Goal: Task Accomplishment & Management: Manage account settings

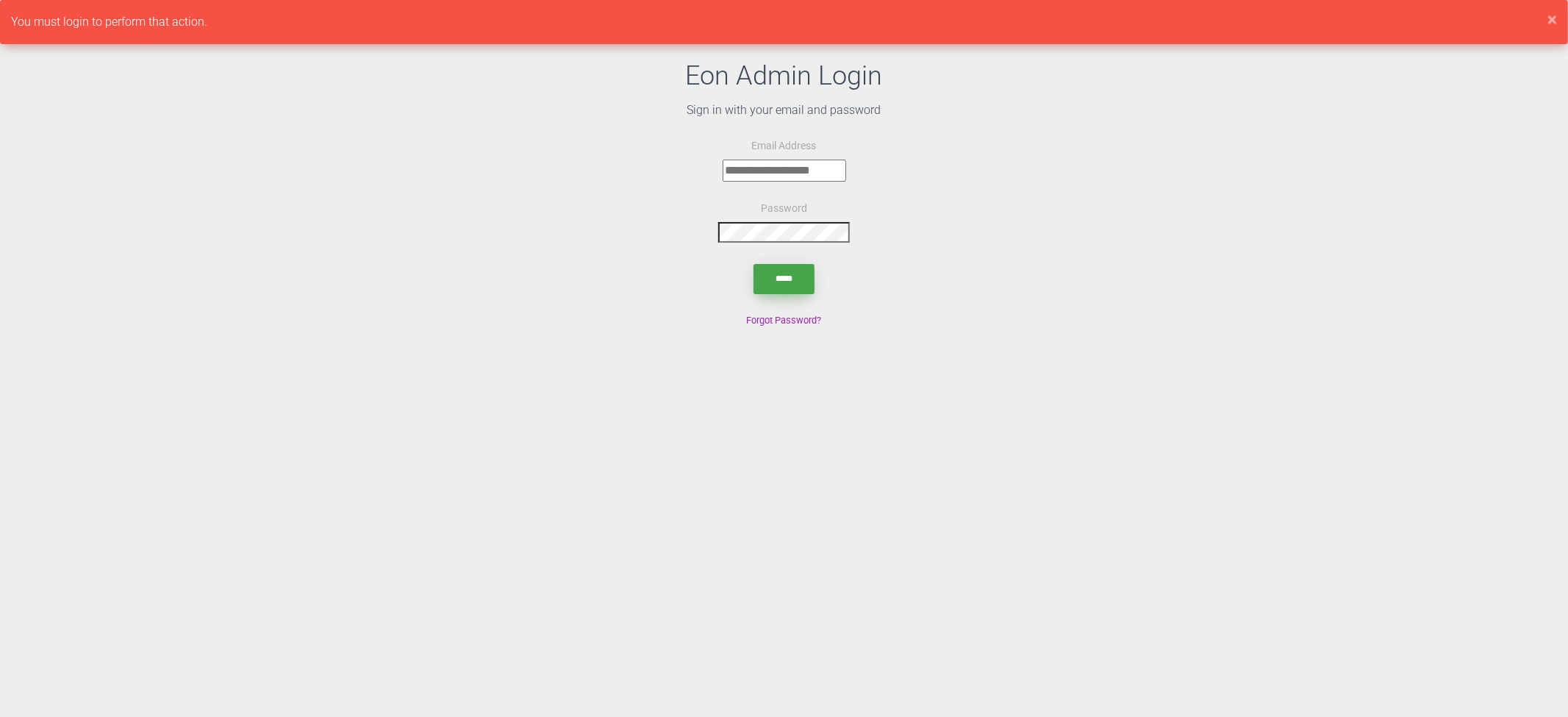
type input "**********"
click at [763, 281] on input "*****" at bounding box center [783, 279] width 61 height 30
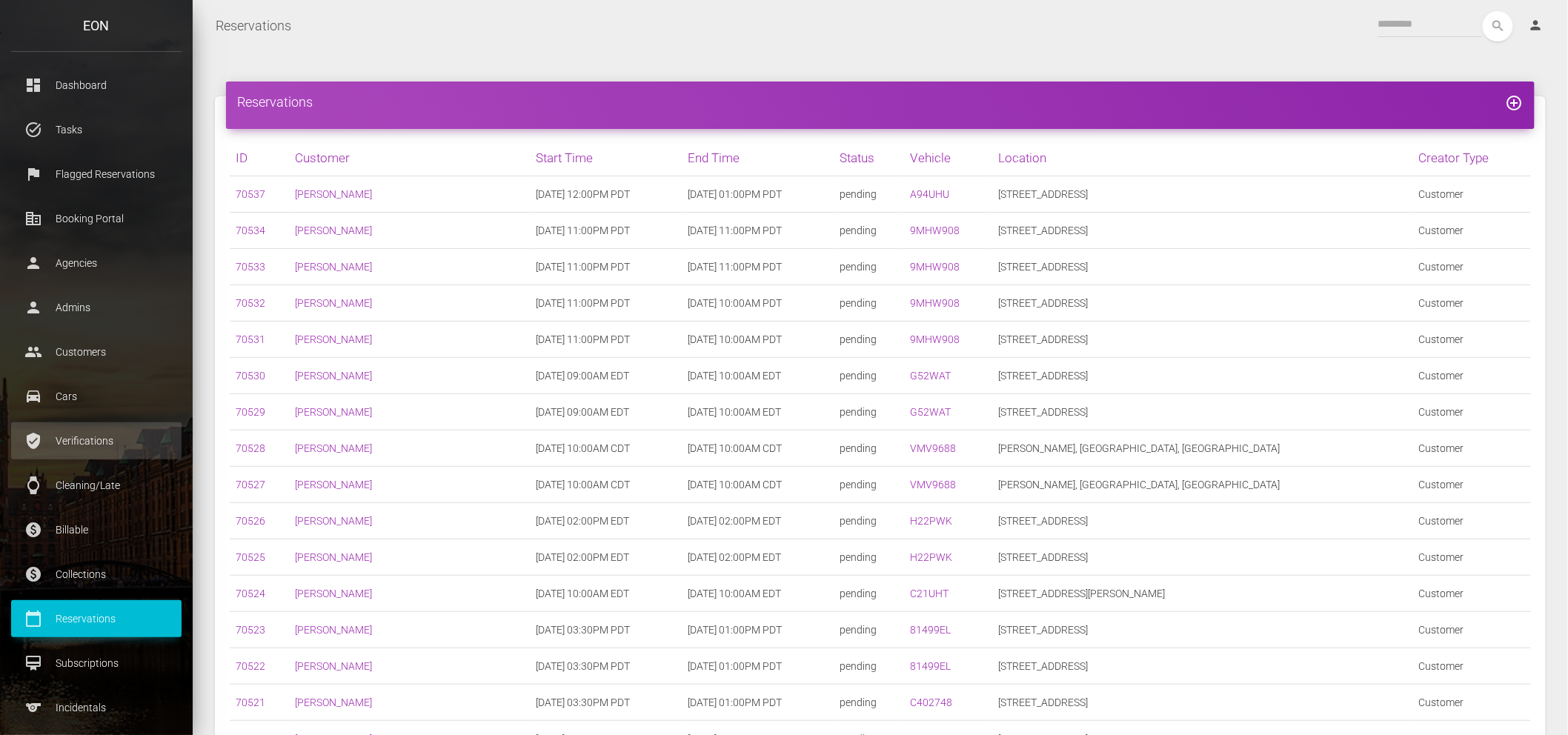
click at [101, 447] on p "Verifications" at bounding box center [96, 441] width 148 height 22
